Goal: Task Accomplishment & Management: Use online tool/utility

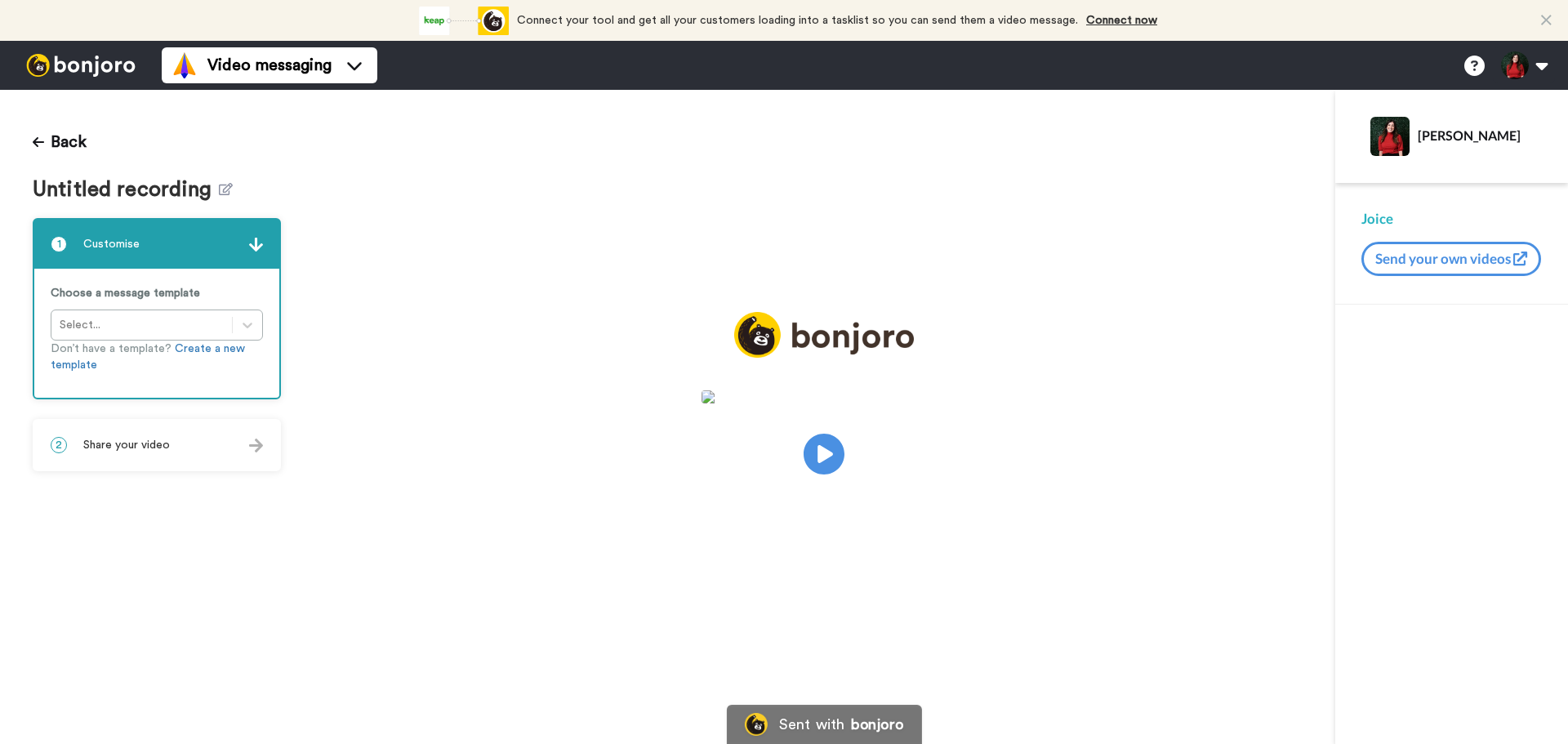
click at [228, 189] on h1 "Untitled recording" at bounding box center [157, 190] width 248 height 24
click at [223, 186] on icon at bounding box center [225, 189] width 14 height 12
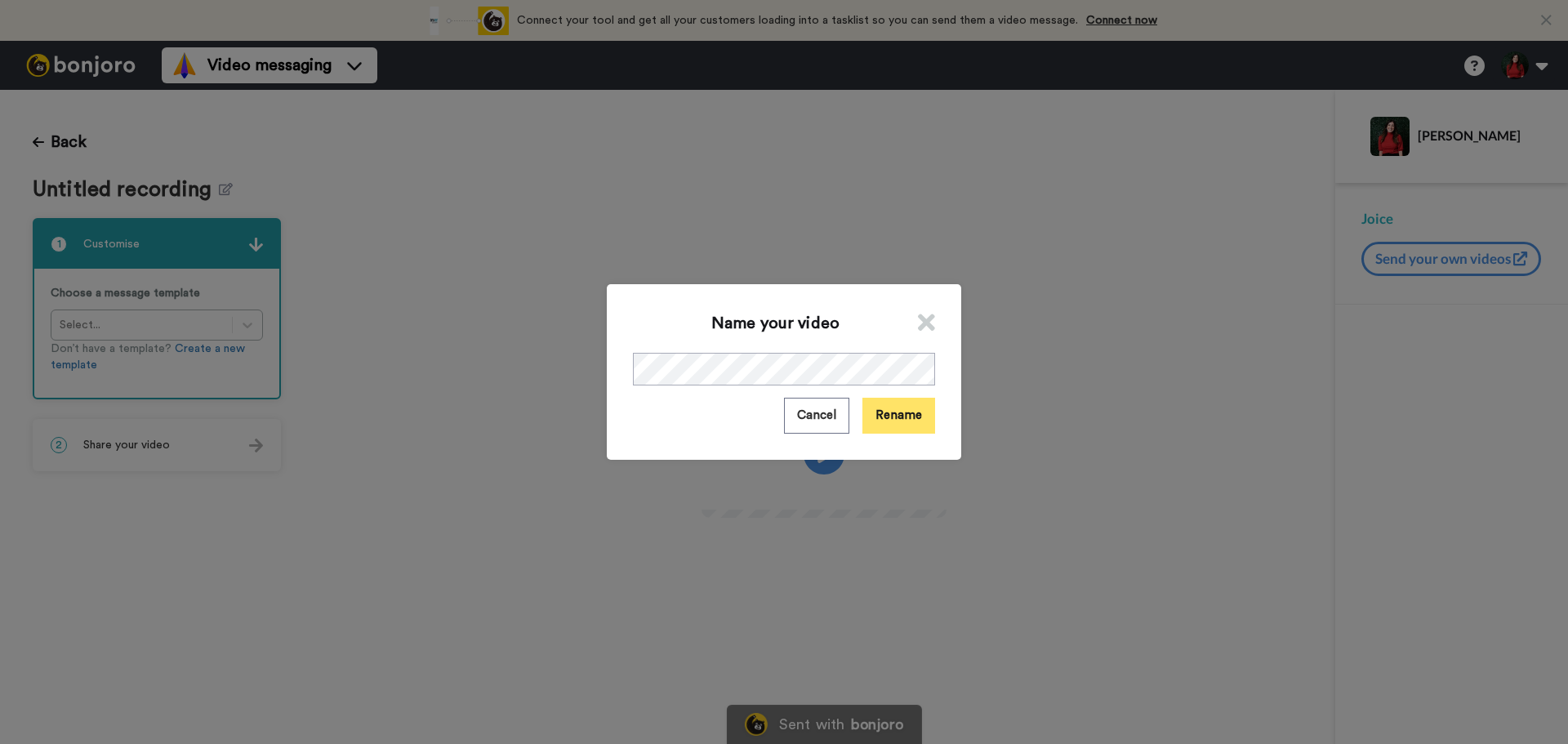
click at [892, 411] on button "Rename" at bounding box center [899, 415] width 73 height 35
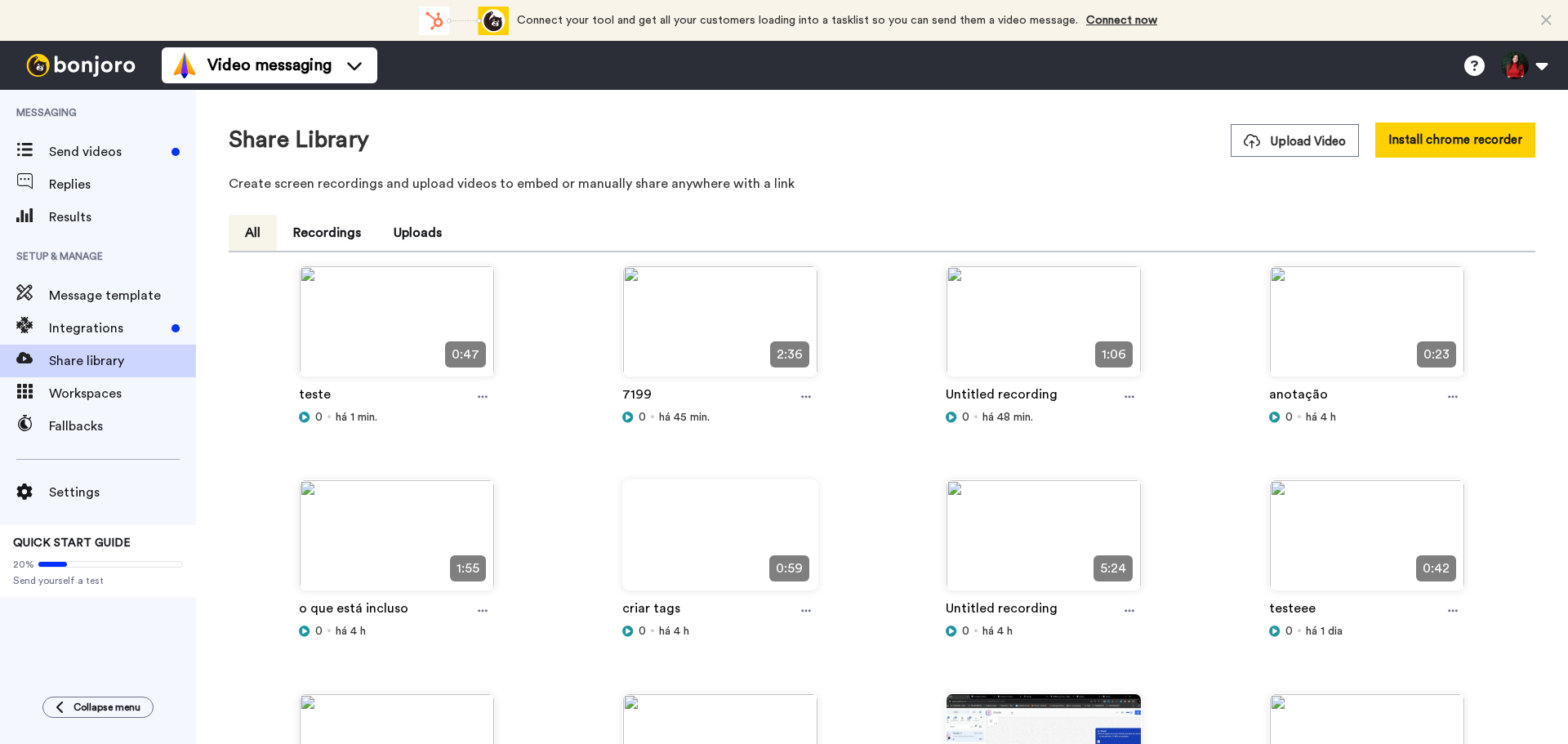
drag, startPoint x: 487, startPoint y: 394, endPoint x: 492, endPoint y: 415, distance: 21.6
click at [487, 394] on div at bounding box center [483, 397] width 25 height 25
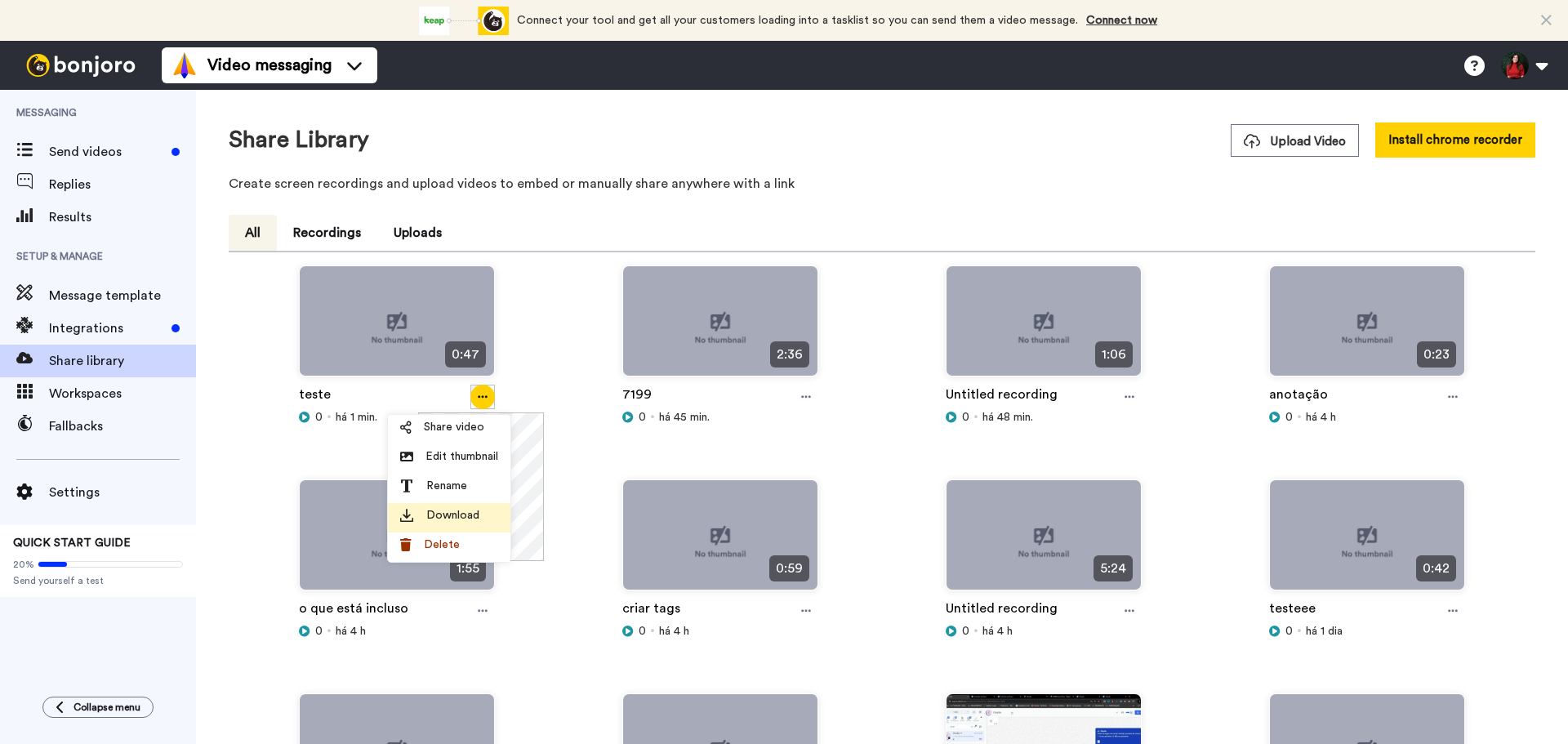
click at [487, 517] on div "Download" at bounding box center [449, 515] width 98 height 16
